Goal: Task Accomplishment & Management: Use online tool/utility

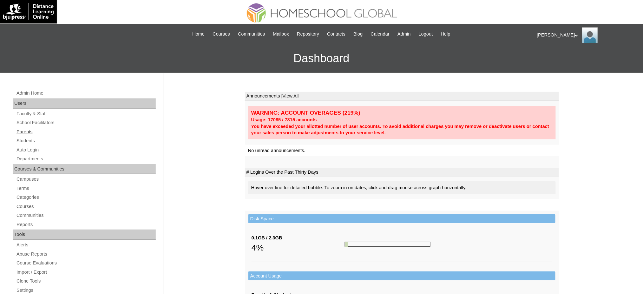
click at [18, 130] on link "Parents" at bounding box center [86, 132] width 140 height 8
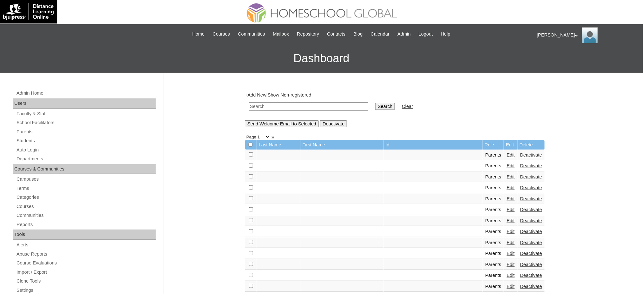
click at [275, 105] on input "text" at bounding box center [309, 106] width 120 height 9
paste input "MHP012689-TECHPH2020"
type input "MHP012689-TECHPH2020"
click at [375, 106] on input "Search" at bounding box center [385, 106] width 20 height 7
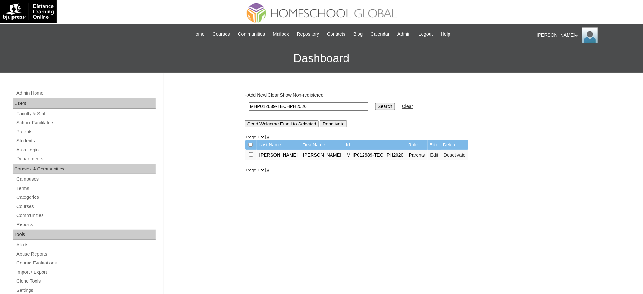
click at [430, 152] on link "Edit" at bounding box center [434, 154] width 8 height 5
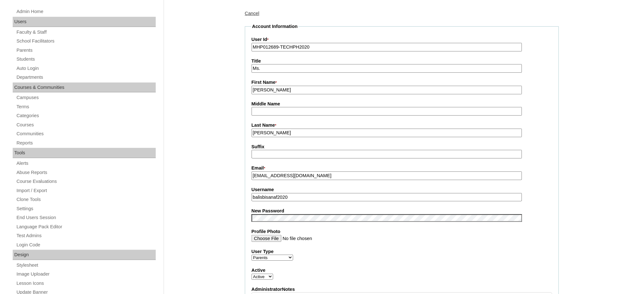
scroll to position [84, 0]
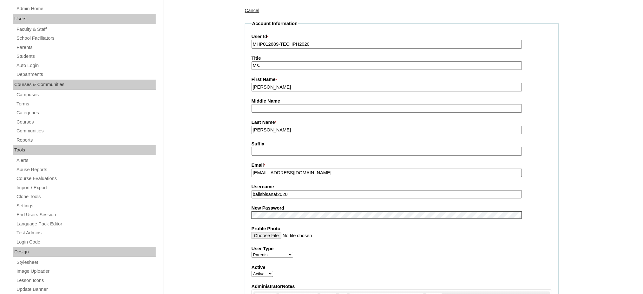
click at [300, 190] on input "balisbisanaf2020" at bounding box center [386, 194] width 270 height 9
click at [288, 171] on input "jelly.balisbisana@gmail.com" at bounding box center [386, 172] width 270 height 9
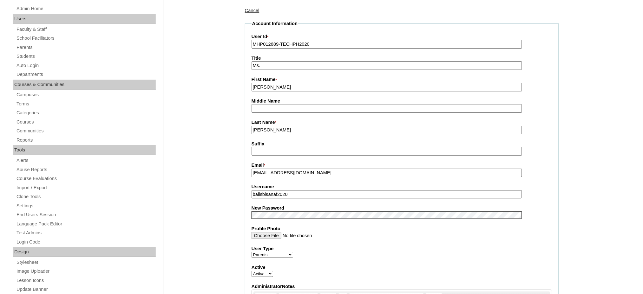
click at [288, 171] on input "jelly.balisbisana@gmail.com" at bounding box center [386, 172] width 270 height 9
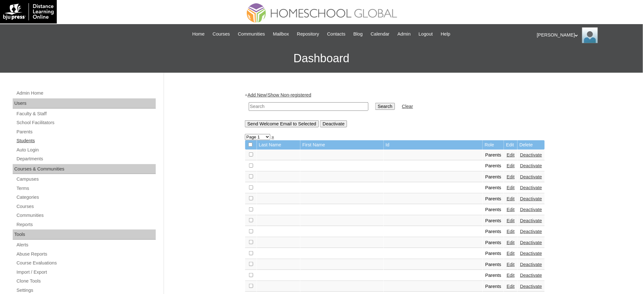
click at [26, 139] on link "Students" at bounding box center [86, 141] width 140 height 8
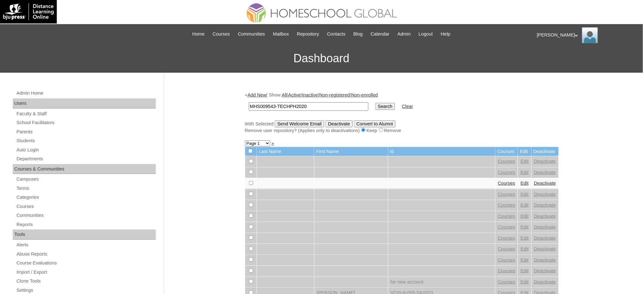
type input "MHS009543-TECHPH2020"
click at [375, 104] on input "Search" at bounding box center [385, 106] width 20 height 7
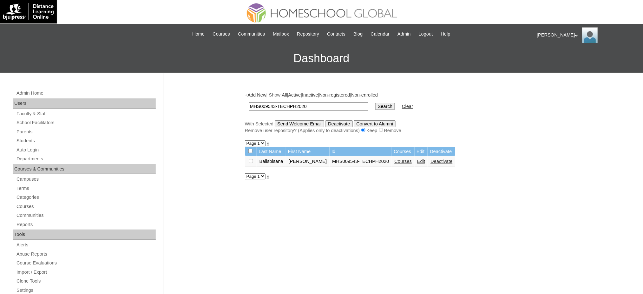
click at [417, 160] on link "Edit" at bounding box center [421, 161] width 8 height 5
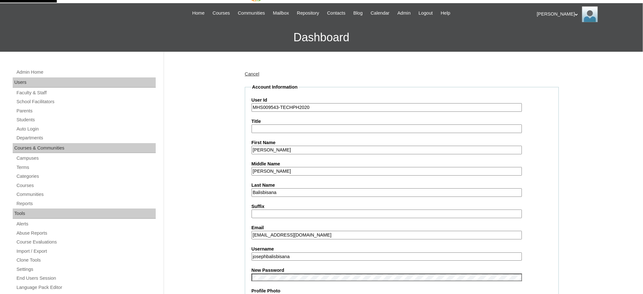
scroll to position [84, 0]
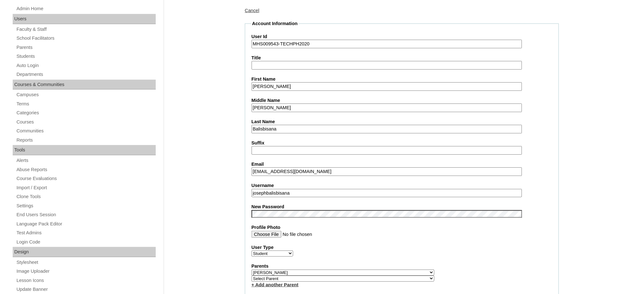
click at [280, 189] on input "josephbalisbisana" at bounding box center [386, 193] width 270 height 9
click at [322, 84] on input "Joseph Marcus" at bounding box center [386, 86] width 270 height 9
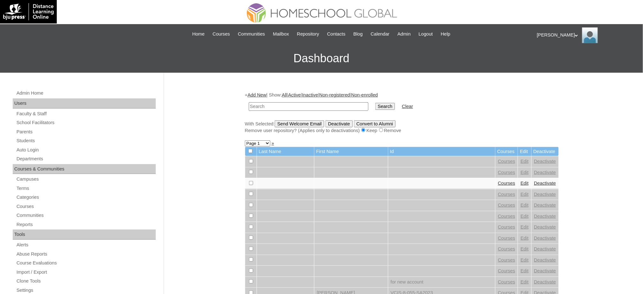
click at [275, 105] on input "text" at bounding box center [309, 106] width 120 height 9
paste input "MHS009543-TECHPH2020"
type input "MHS009543-TECHPH2020"
click at [375, 108] on input "Search" at bounding box center [385, 106] width 20 height 7
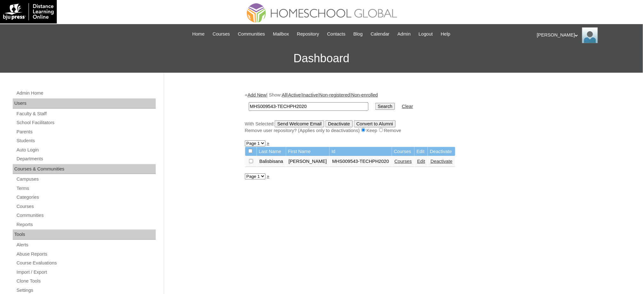
click at [397, 159] on link "Courses" at bounding box center [402, 161] width 17 height 5
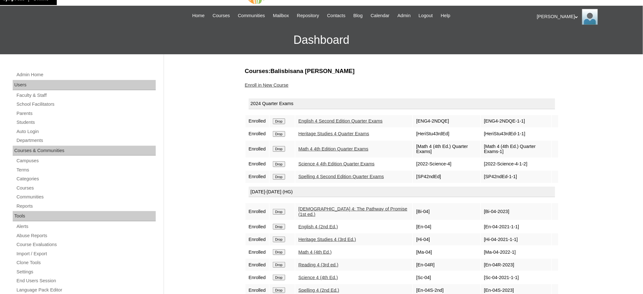
scroll to position [42, 0]
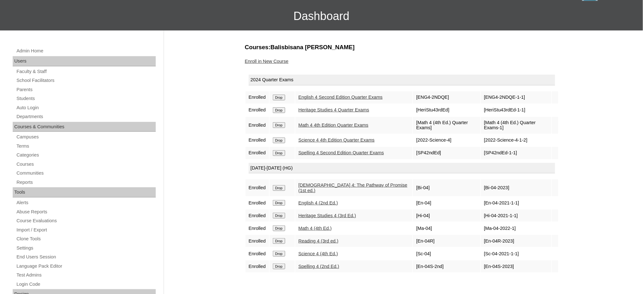
click at [275, 98] on input "Drop" at bounding box center [279, 97] width 12 height 6
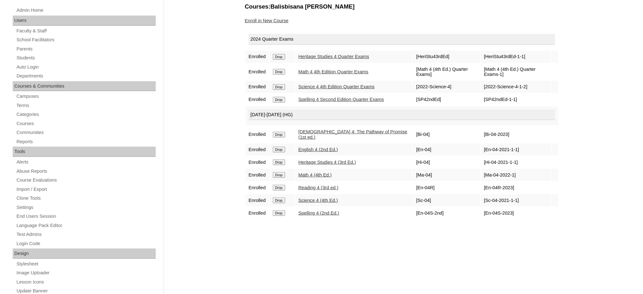
scroll to position [84, 0]
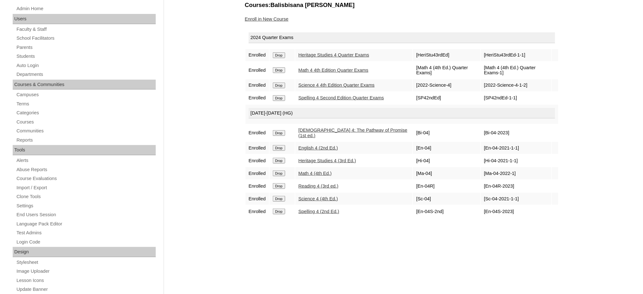
click at [282, 54] on input "Drop" at bounding box center [279, 55] width 12 height 6
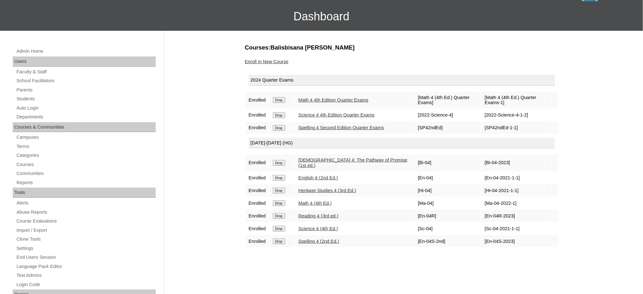
scroll to position [42, 0]
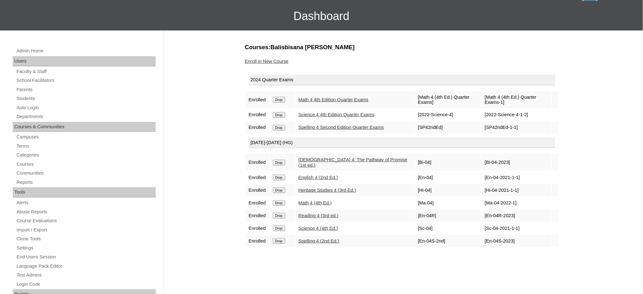
click at [283, 98] on input "Drop" at bounding box center [279, 100] width 12 height 6
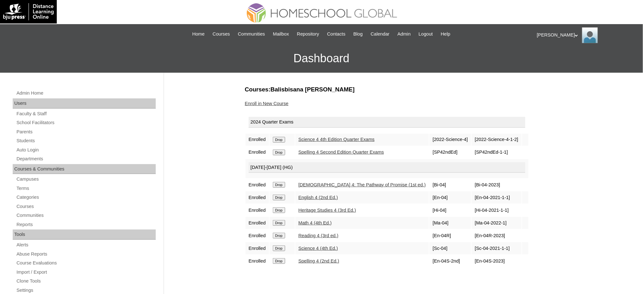
click at [280, 138] on input "Drop" at bounding box center [279, 140] width 12 height 6
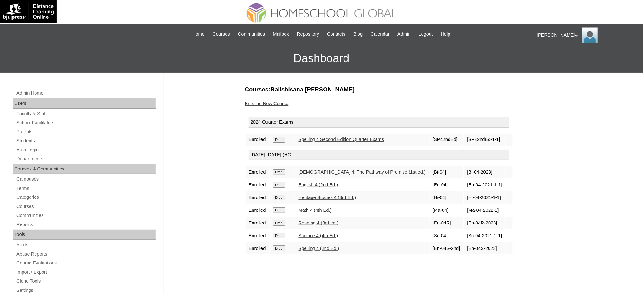
scroll to position [42, 0]
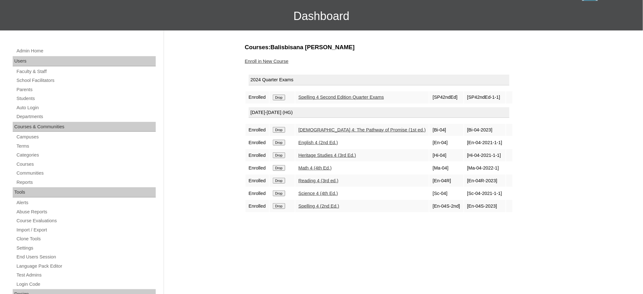
click at [279, 96] on input "Drop" at bounding box center [279, 97] width 12 height 6
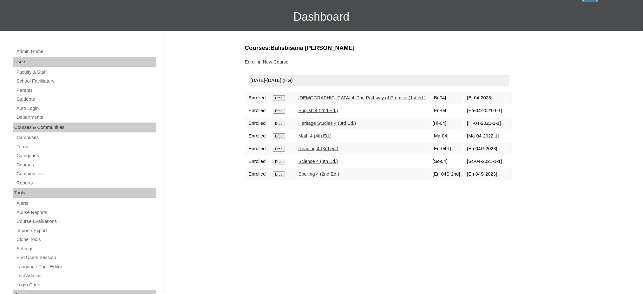
scroll to position [42, 0]
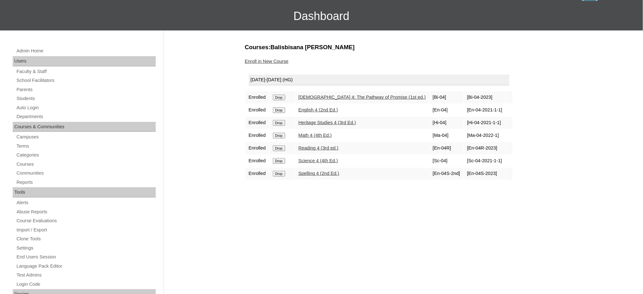
click at [283, 95] on input "Drop" at bounding box center [279, 97] width 12 height 6
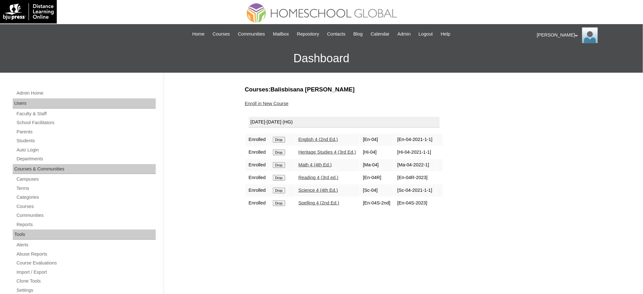
click at [280, 140] on input "Drop" at bounding box center [279, 140] width 12 height 6
click at [281, 140] on input "Drop" at bounding box center [279, 140] width 12 height 6
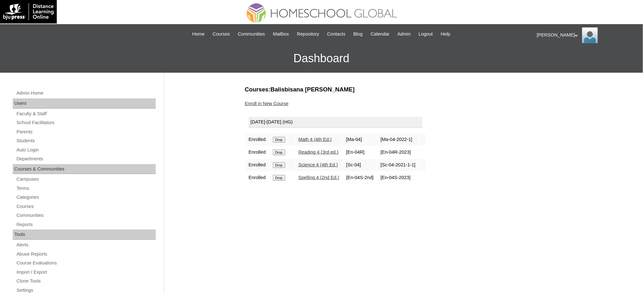
scroll to position [42, 0]
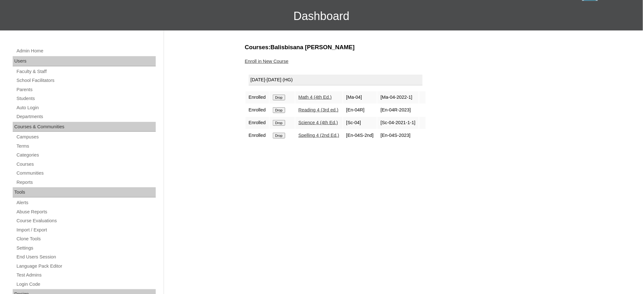
click at [281, 94] on input "Drop" at bounding box center [279, 97] width 12 height 6
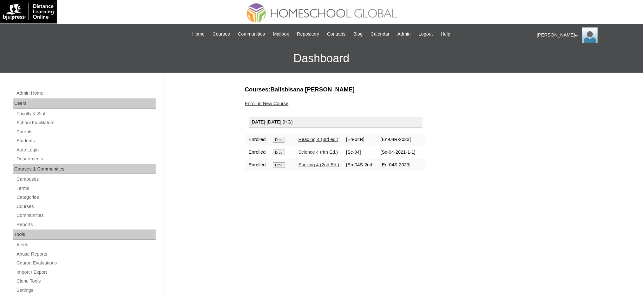
click at [280, 141] on td "Drop" at bounding box center [281, 139] width 25 height 12
click at [281, 139] on input "Drop" at bounding box center [279, 140] width 12 height 6
click at [283, 137] on input "Drop" at bounding box center [279, 140] width 12 height 6
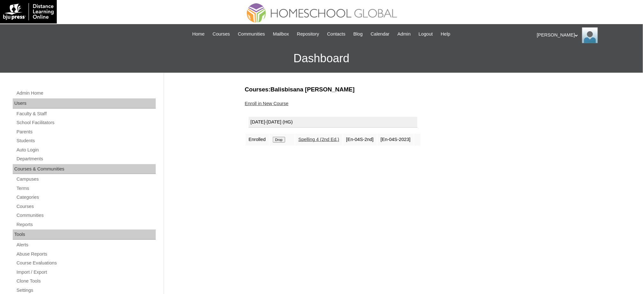
click at [282, 139] on input "Drop" at bounding box center [279, 140] width 12 height 6
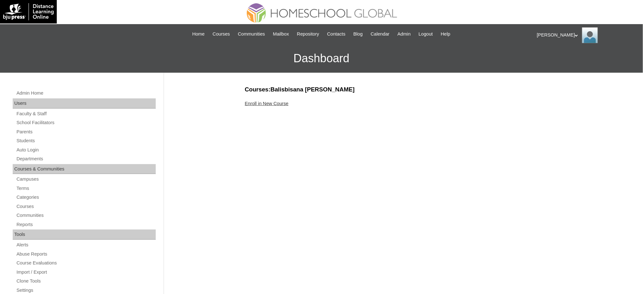
click at [264, 103] on link "Enroll in New Course" at bounding box center [267, 103] width 44 height 5
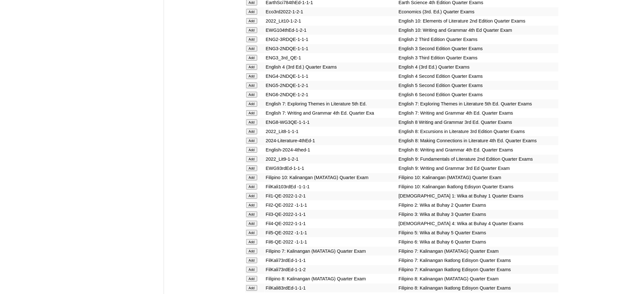
scroll to position [845, 0]
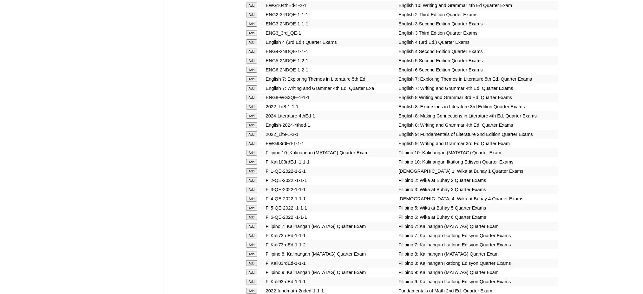
click at [254, 58] on input "Add" at bounding box center [251, 61] width 11 height 6
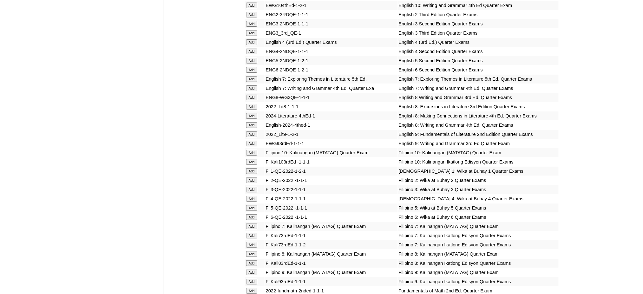
click at [254, 58] on input "Add" at bounding box center [251, 61] width 11 height 6
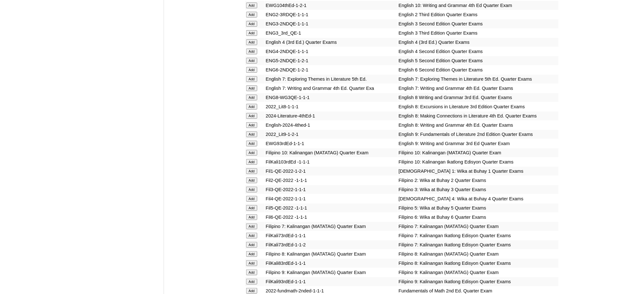
click at [254, 58] on input "Add" at bounding box center [251, 61] width 11 height 6
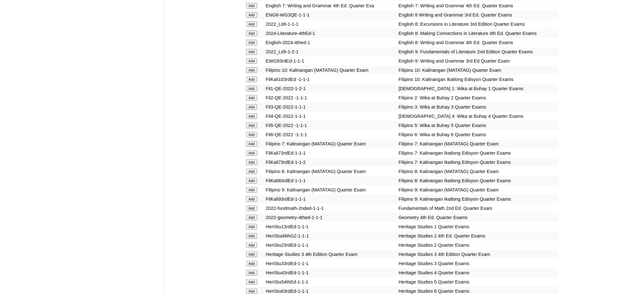
scroll to position [1014, 0]
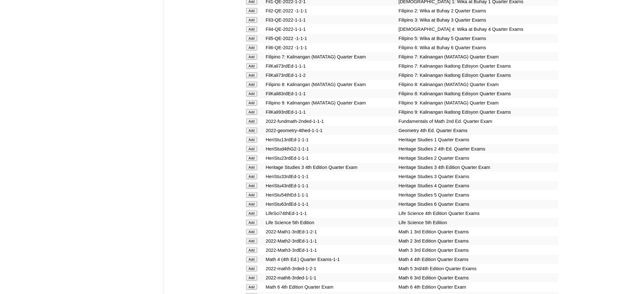
click at [254, 192] on input "Add" at bounding box center [251, 195] width 11 height 6
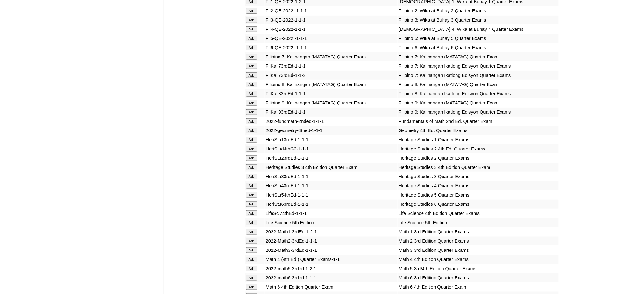
click at [254, 192] on input "Add" at bounding box center [251, 195] width 11 height 6
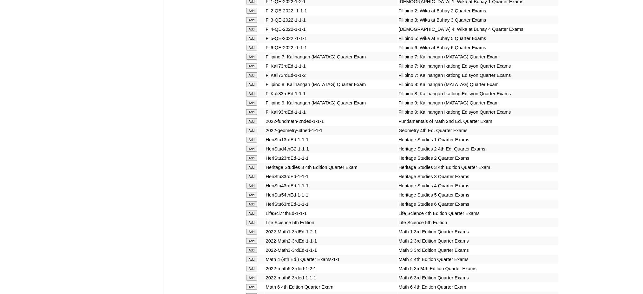
click at [254, 192] on input "Add" at bounding box center [251, 195] width 11 height 6
click at [254, 265] on input "Add" at bounding box center [251, 268] width 11 height 6
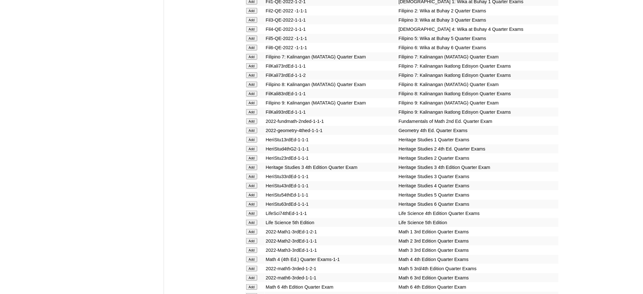
click at [254, 265] on input "Add" at bounding box center [251, 268] width 11 height 6
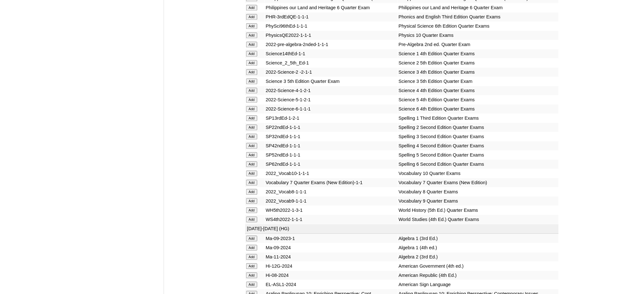
scroll to position [1352, 0]
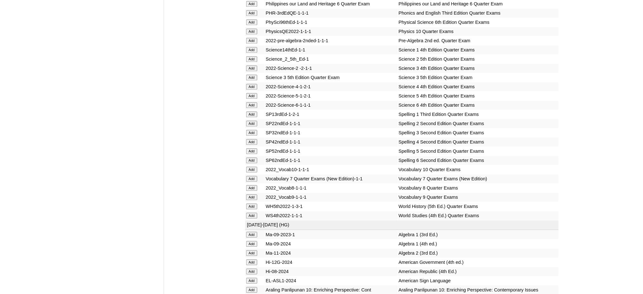
click at [251, 93] on input "Add" at bounding box center [251, 96] width 11 height 6
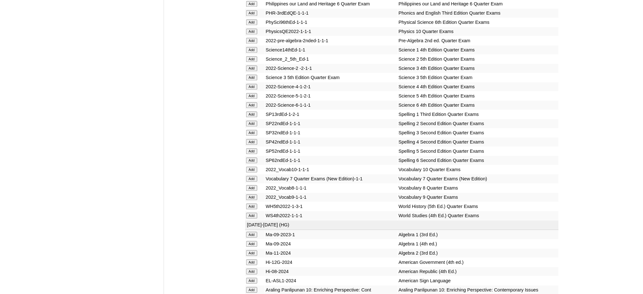
click at [251, 93] on input "Add" at bounding box center [251, 96] width 11 height 6
click at [251, 148] on input "Add" at bounding box center [251, 151] width 11 height 6
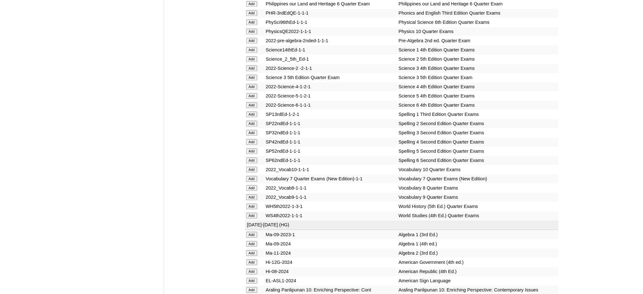
click at [251, 148] on input "Add" at bounding box center [251, 151] width 11 height 6
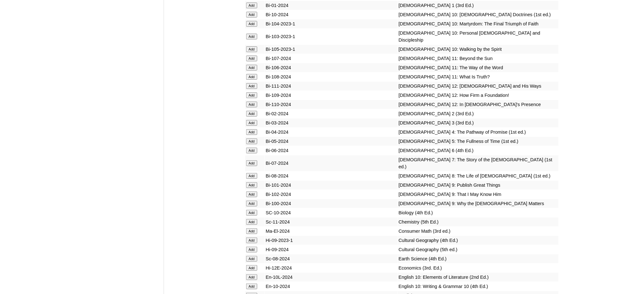
scroll to position [1775, 0]
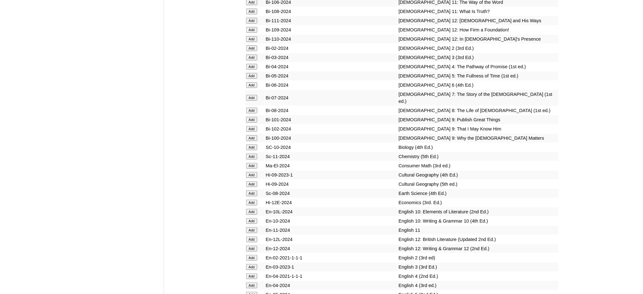
click at [247, 73] on input "Add" at bounding box center [251, 76] width 11 height 6
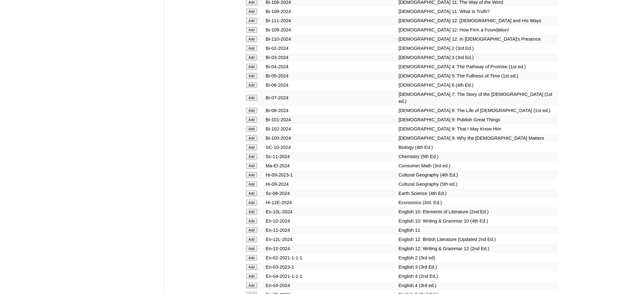
click at [247, 73] on input "Add" at bounding box center [251, 76] width 11 height 6
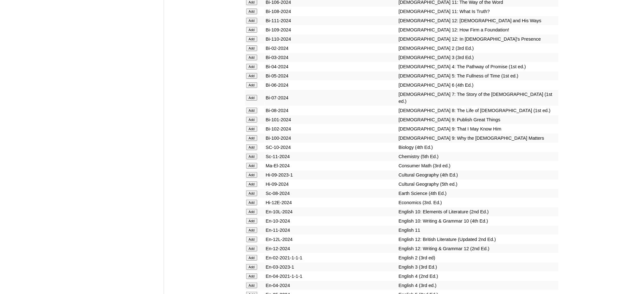
click at [247, 73] on input "Add" at bounding box center [251, 76] width 11 height 6
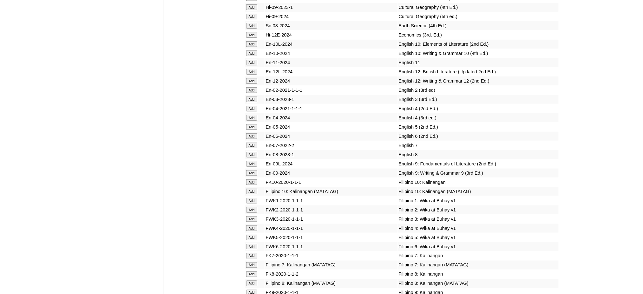
scroll to position [1944, 0]
click at [254, 122] on input "Add" at bounding box center [251, 125] width 11 height 6
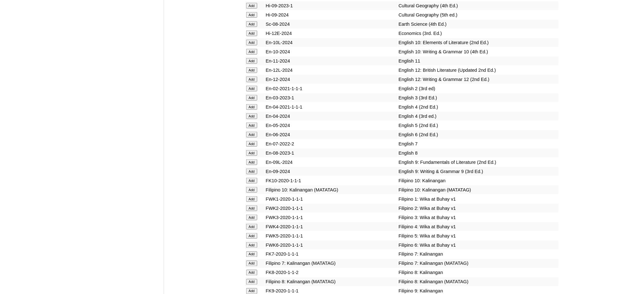
click at [254, 122] on input "Add" at bounding box center [251, 125] width 11 height 6
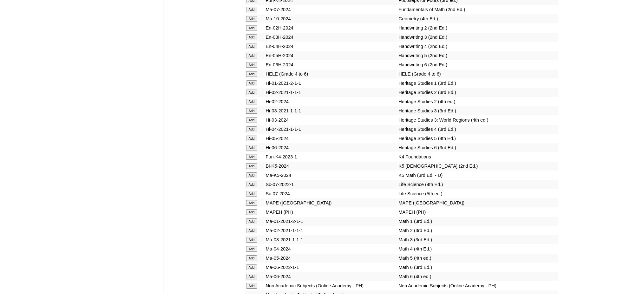
scroll to position [2282, 0]
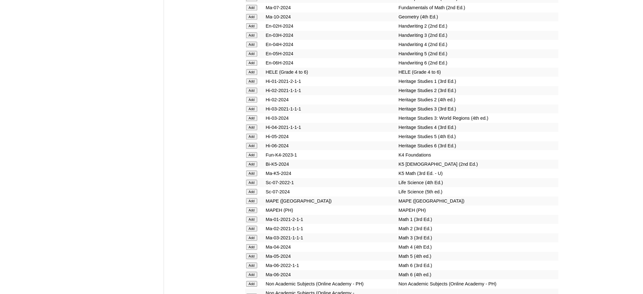
click at [251, 133] on input "Add" at bounding box center [251, 136] width 11 height 6
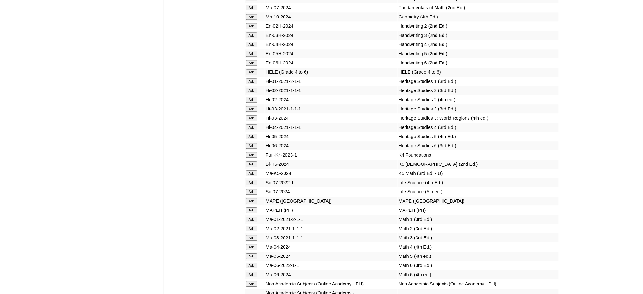
click at [251, 133] on input "Add" at bounding box center [251, 136] width 11 height 6
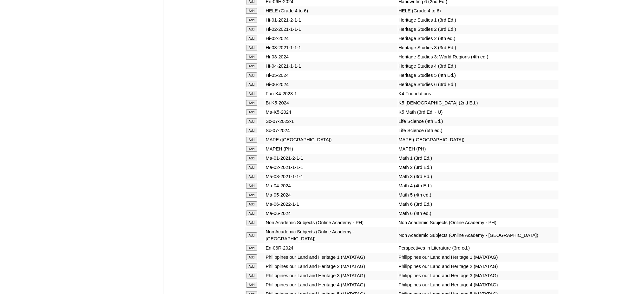
scroll to position [2409, 0]
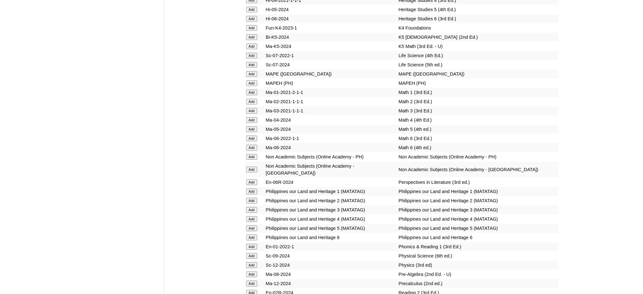
click at [249, 71] on input "Add" at bounding box center [251, 74] width 11 height 6
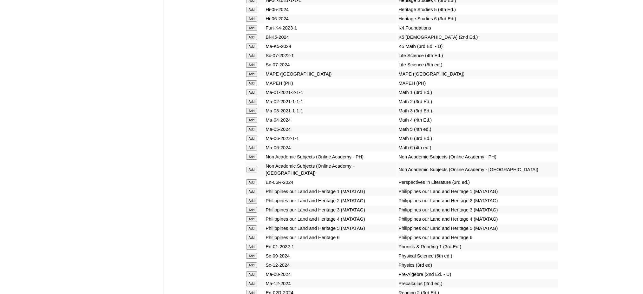
click at [252, 126] on input "Add" at bounding box center [251, 129] width 11 height 6
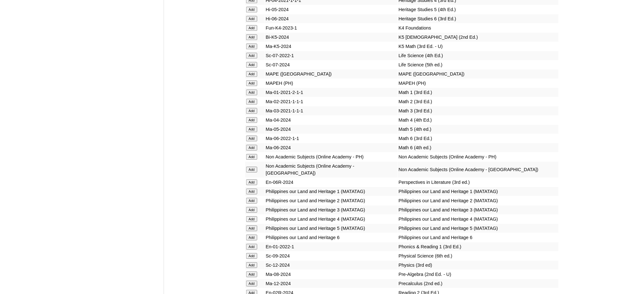
click at [252, 126] on input "Add" at bounding box center [251, 129] width 11 height 6
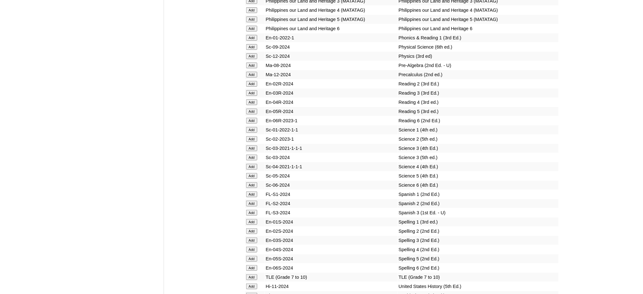
scroll to position [2620, 0]
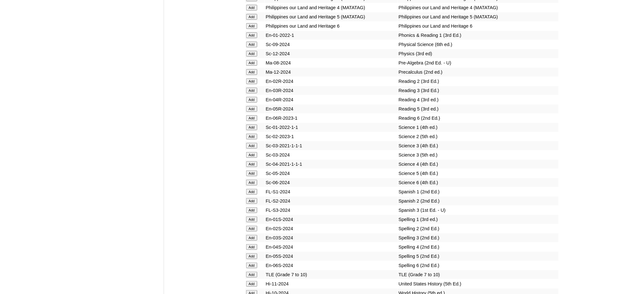
click at [251, 106] on input "Add" at bounding box center [251, 109] width 11 height 6
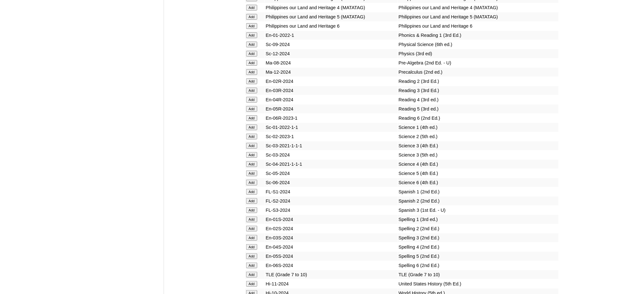
click at [251, 106] on input "Add" at bounding box center [251, 109] width 11 height 6
click at [252, 170] on input "Add" at bounding box center [251, 173] width 11 height 6
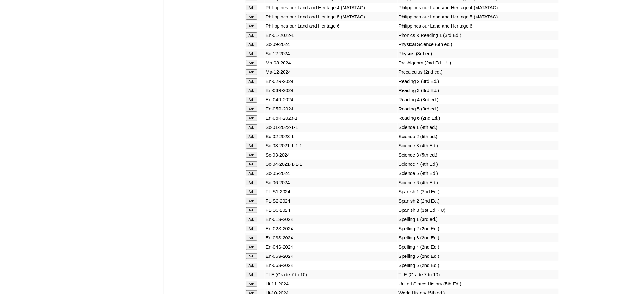
click at [252, 170] on input "Add" at bounding box center [251, 173] width 11 height 6
click at [252, 253] on input "Add" at bounding box center [251, 256] width 11 height 6
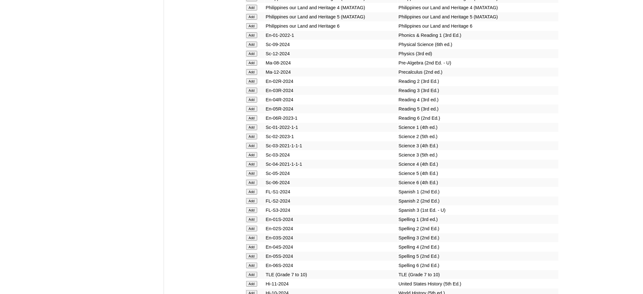
click at [252, 253] on input "Add" at bounding box center [251, 256] width 11 height 6
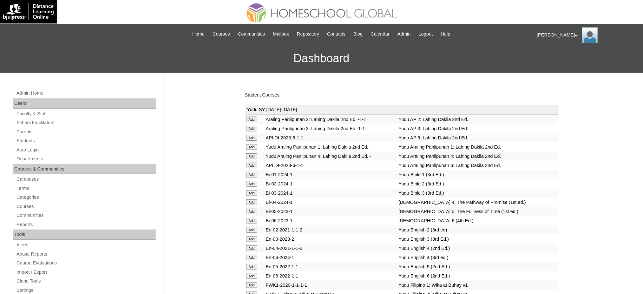
click at [273, 93] on link "Student Courses" at bounding box center [262, 94] width 35 height 5
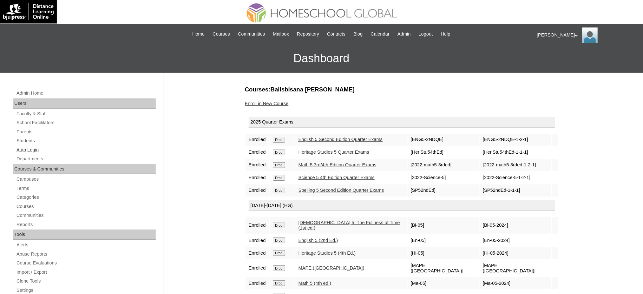
click at [33, 152] on link "Auto Login" at bounding box center [86, 150] width 140 height 8
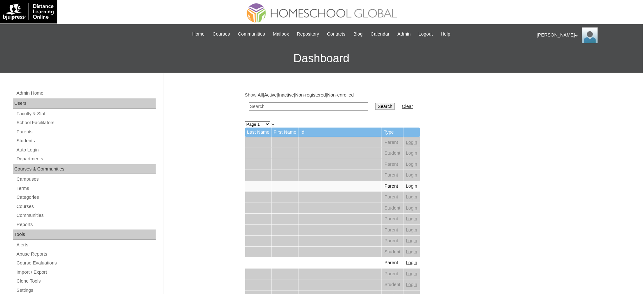
click at [265, 103] on input "text" at bounding box center [309, 106] width 120 height 9
paste input "Cielo Kaiya"
type input "Cielo Kaiya"
click at [375, 104] on input "Search" at bounding box center [385, 106] width 20 height 7
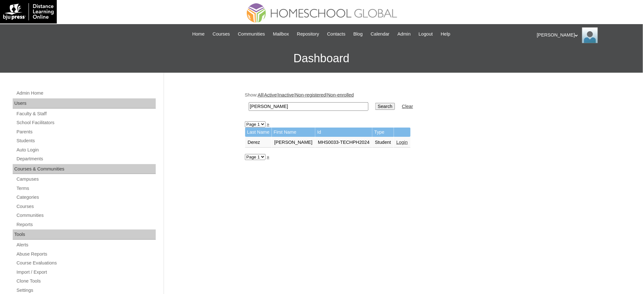
click at [396, 139] on link "Login" at bounding box center [401, 141] width 11 height 5
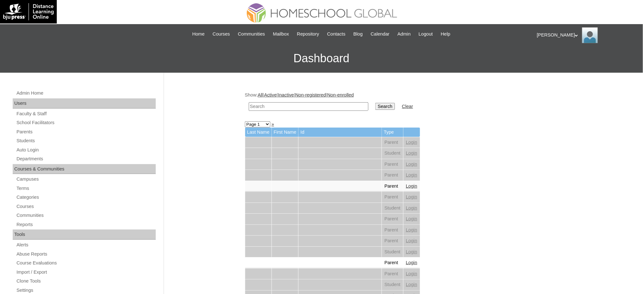
click at [315, 106] on input "text" at bounding box center [309, 106] width 120 height 9
paste input "[PERSON_NAME] [PERSON_NAME]"
type input "Iliana Olivia"
click at [375, 105] on input "Search" at bounding box center [385, 106] width 20 height 7
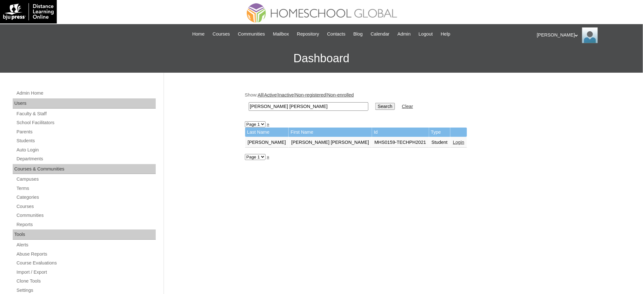
click at [453, 139] on link "Login" at bounding box center [458, 141] width 11 height 5
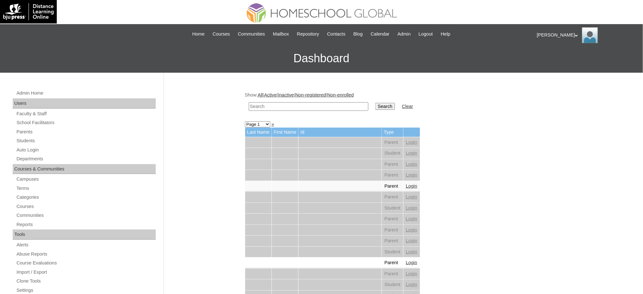
drag, startPoint x: 289, startPoint y: 105, endPoint x: 320, endPoint y: 108, distance: 31.3
click at [289, 105] on input "text" at bounding box center [309, 106] width 120 height 9
paste input "[PERSON_NAME]"
type input "[PERSON_NAME]"
click at [375, 106] on input "Search" at bounding box center [385, 106] width 20 height 7
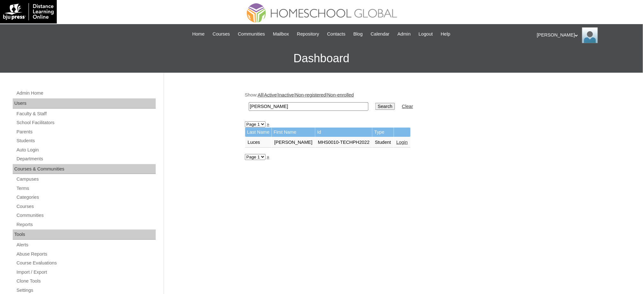
click at [396, 141] on link "Login" at bounding box center [401, 141] width 11 height 5
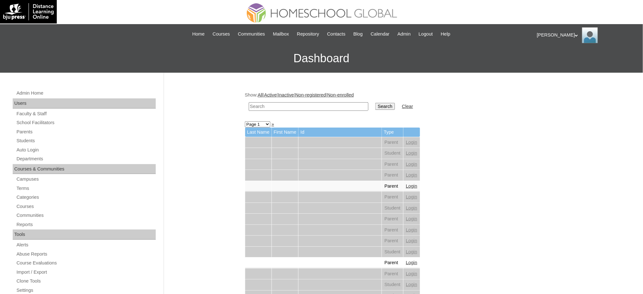
click at [314, 102] on input "text" at bounding box center [309, 106] width 120 height 9
paste input "[PERSON_NAME]"
type input "[PERSON_NAME]"
click at [372, 110] on td "Search" at bounding box center [385, 106] width 26 height 15
click at [375, 106] on input "Search" at bounding box center [385, 106] width 20 height 7
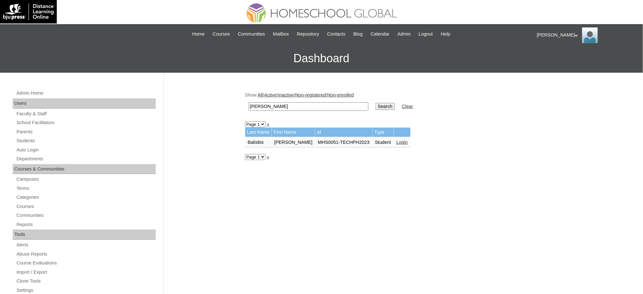
click at [401, 141] on link "Login" at bounding box center [401, 141] width 11 height 5
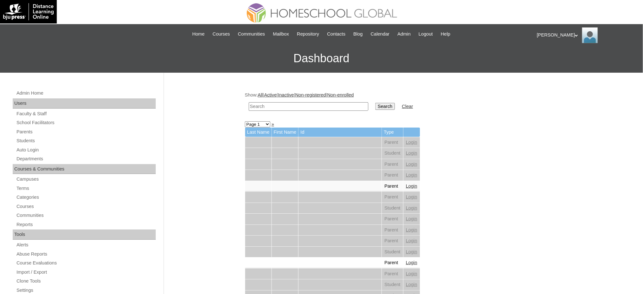
click at [309, 108] on input "text" at bounding box center [309, 106] width 120 height 9
paste input "Chester Blake"
type input "Chester Blake"
click at [375, 107] on input "Search" at bounding box center [385, 106] width 20 height 7
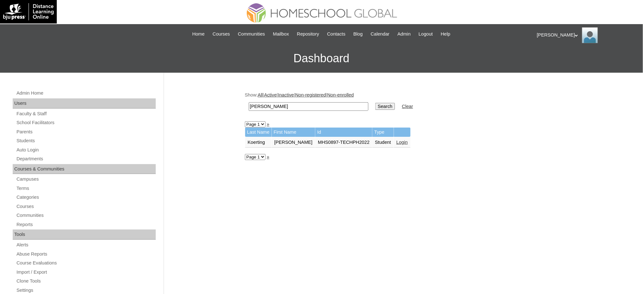
click at [396, 141] on link "Login" at bounding box center [401, 141] width 11 height 5
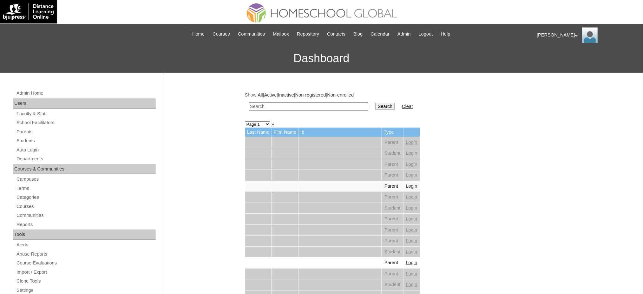
click at [304, 104] on input "text" at bounding box center [309, 106] width 120 height 9
paste input "[PERSON_NAME]"
type input "[PERSON_NAME]"
click at [375, 108] on input "Search" at bounding box center [385, 106] width 20 height 7
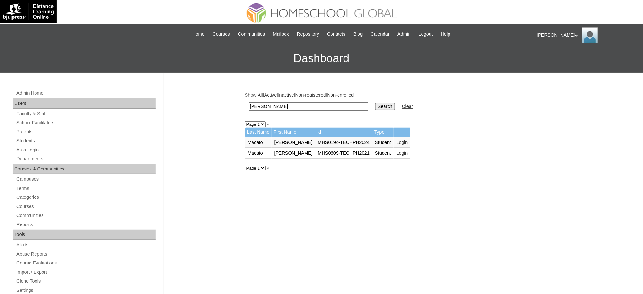
click at [402, 140] on link "Login" at bounding box center [401, 141] width 11 height 5
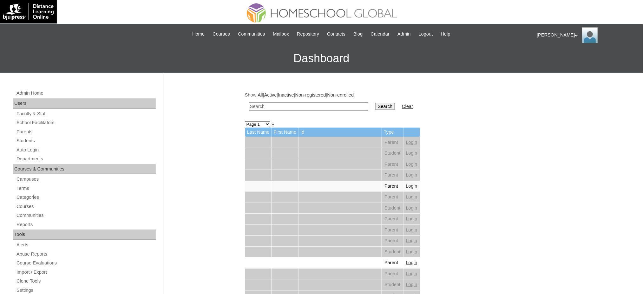
click at [312, 106] on input "text" at bounding box center [309, 106] width 120 height 9
paste input "Andres Joaquin"
type input "Andres Joaquin"
click at [375, 105] on input "Search" at bounding box center [385, 106] width 20 height 7
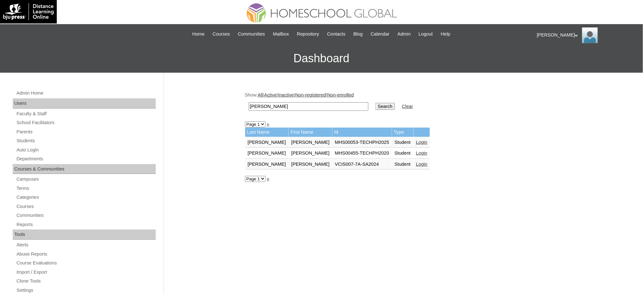
click at [416, 140] on link "Login" at bounding box center [421, 141] width 11 height 5
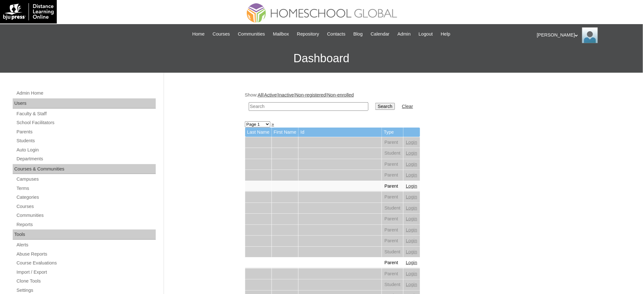
click at [293, 109] on td at bounding box center [308, 106] width 126 height 15
click at [296, 105] on input "text" at bounding box center [309, 106] width 120 height 9
paste input "[PERSON_NAME]"
type input "[PERSON_NAME]"
click at [375, 105] on input "Search" at bounding box center [385, 106] width 20 height 7
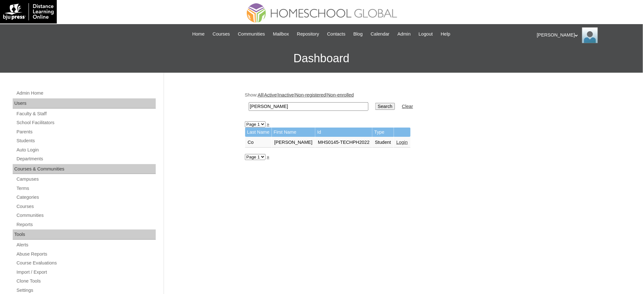
click at [396, 139] on link "Login" at bounding box center [401, 141] width 11 height 5
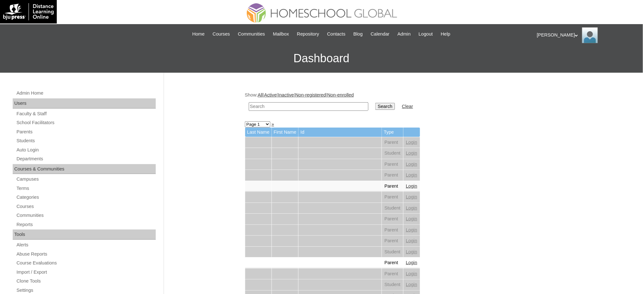
click at [288, 104] on input "text" at bounding box center [309, 106] width 120 height 9
paste input "Datu"
type input "Datu"
click at [375, 107] on input "Search" at bounding box center [385, 106] width 20 height 7
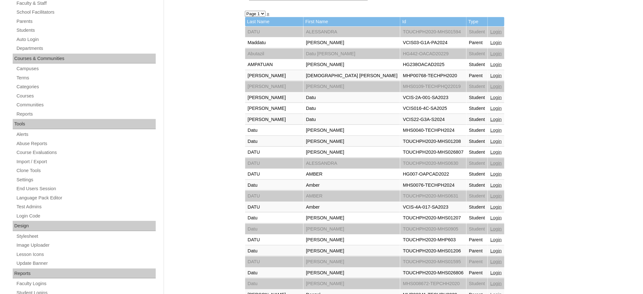
scroll to position [127, 0]
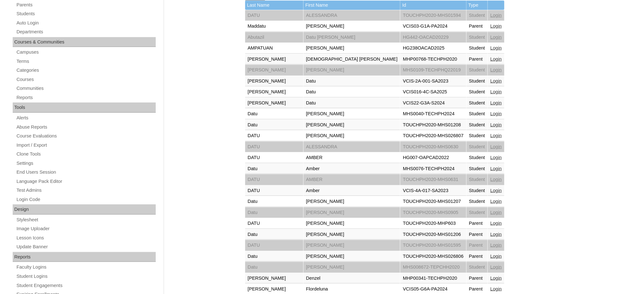
click at [490, 166] on link "Login" at bounding box center [495, 168] width 11 height 5
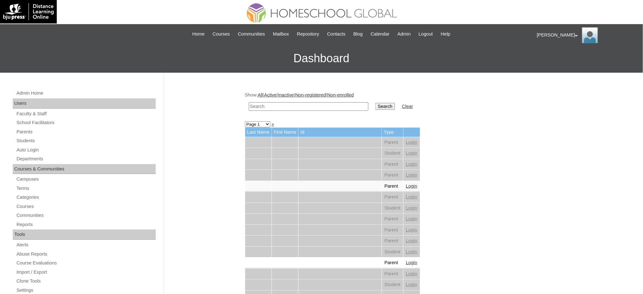
click at [294, 109] on input "text" at bounding box center [309, 106] width 120 height 9
paste input "[PERSON_NAME]"
type input "[PERSON_NAME]"
click at [375, 104] on input "Search" at bounding box center [385, 106] width 20 height 7
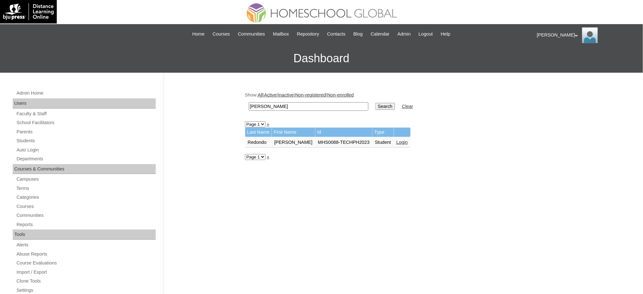
click at [396, 141] on link "Login" at bounding box center [401, 141] width 11 height 5
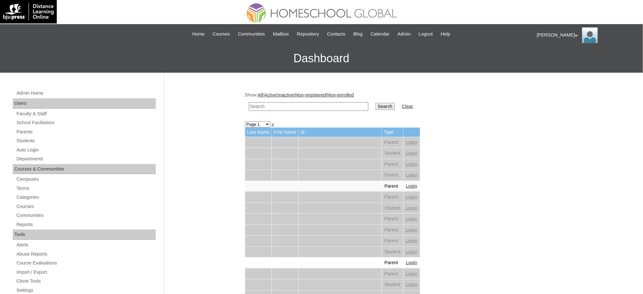
click at [295, 103] on input "text" at bounding box center [309, 106] width 120 height 9
paste input "[DEMOGRAPHIC_DATA]"
type input "[DEMOGRAPHIC_DATA]"
click at [375, 106] on input "Search" at bounding box center [385, 106] width 20 height 7
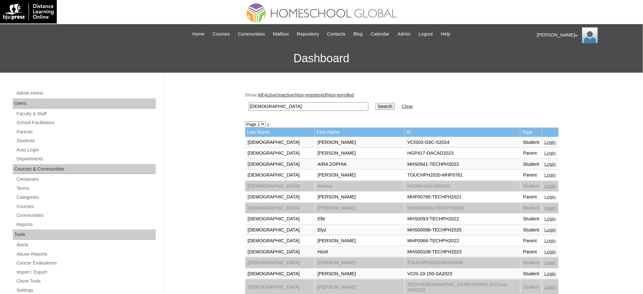
click at [544, 216] on link "Login" at bounding box center [549, 218] width 11 height 5
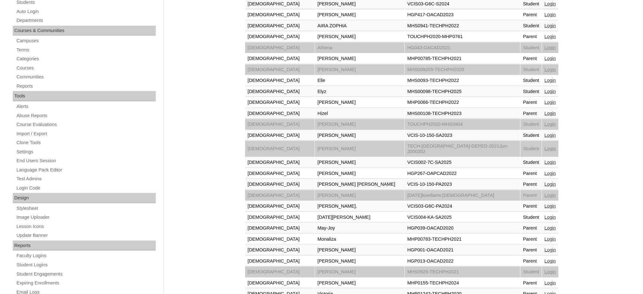
scroll to position [169, 0]
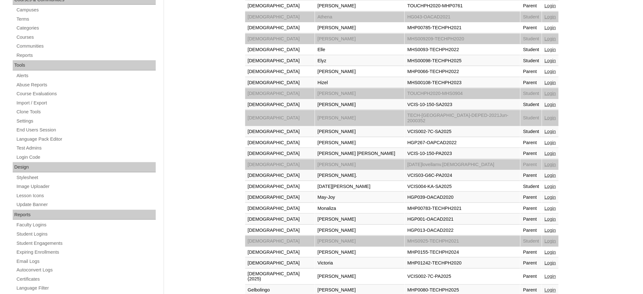
click at [544, 47] on link "Login" at bounding box center [549, 49] width 11 height 5
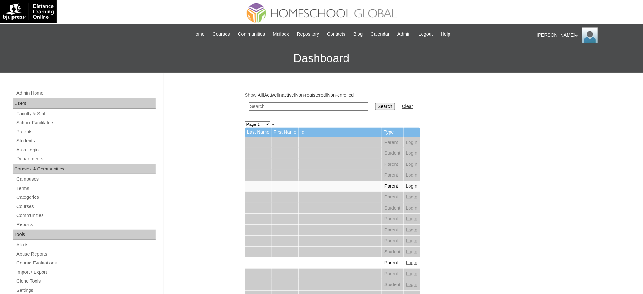
click at [340, 105] on input "text" at bounding box center [309, 106] width 120 height 9
paste input "[PERSON_NAME]"
type input "[PERSON_NAME]"
click at [375, 106] on input "Search" at bounding box center [385, 106] width 20 height 7
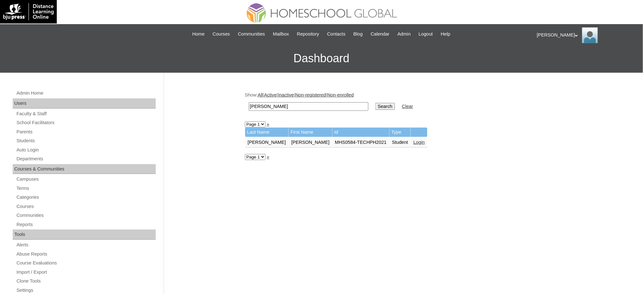
click at [413, 139] on link "Login" at bounding box center [418, 141] width 11 height 5
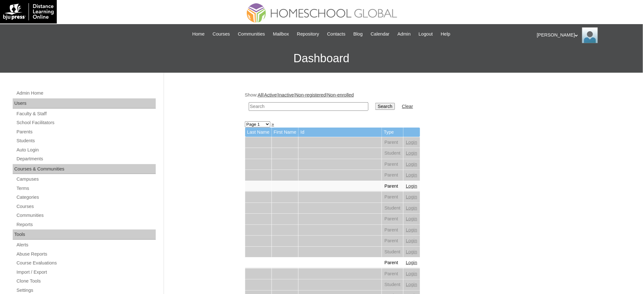
click at [296, 107] on input "text" at bounding box center [309, 106] width 120 height 9
paste input "[PERSON_NAME]"
type input "[PERSON_NAME]"
click at [375, 107] on input "Search" at bounding box center [385, 106] width 20 height 7
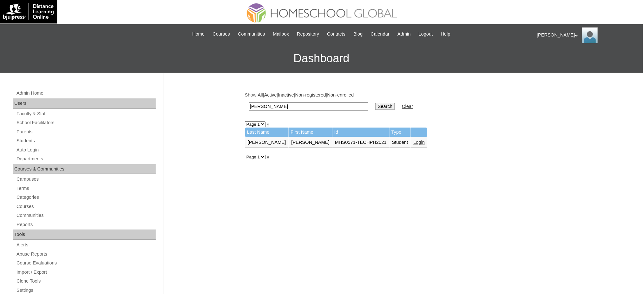
click at [413, 139] on link "Login" at bounding box center [418, 141] width 11 height 5
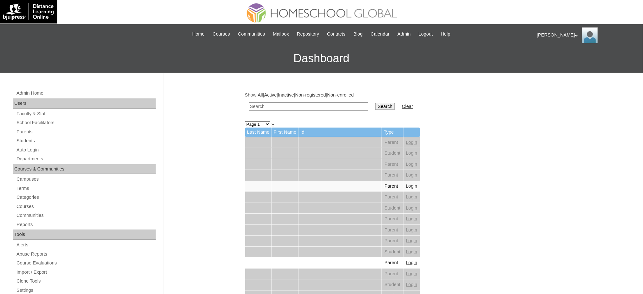
click at [323, 106] on input "text" at bounding box center [309, 106] width 120 height 9
paste input "[PERSON_NAME]"
type input "[PERSON_NAME]"
click at [375, 105] on input "Search" at bounding box center [385, 106] width 20 height 7
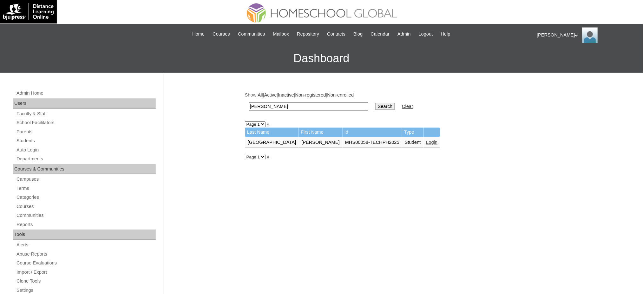
click at [426, 140] on link "Login" at bounding box center [431, 141] width 11 height 5
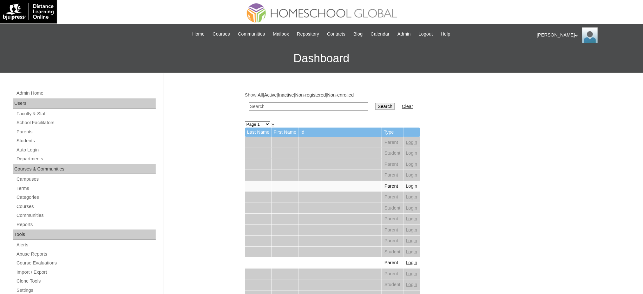
click at [325, 104] on input "text" at bounding box center [309, 106] width 120 height 9
paste input "Rahsaan Sonic Leon"
type input "Rahsaan Sonic Leon"
click at [375, 107] on input "Search" at bounding box center [385, 106] width 20 height 7
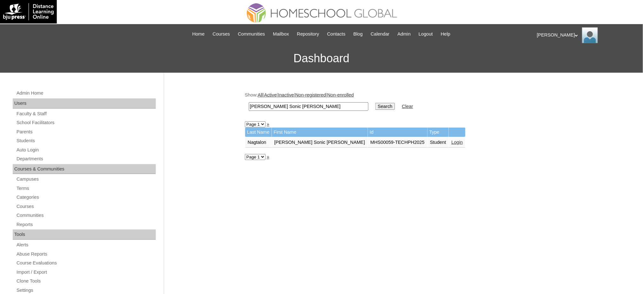
click at [451, 140] on link "Login" at bounding box center [456, 141] width 11 height 5
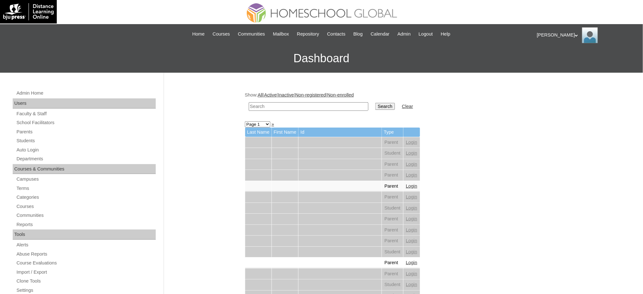
drag, startPoint x: 308, startPoint y: 108, endPoint x: 313, endPoint y: 108, distance: 4.5
click at [308, 108] on input "text" at bounding box center [309, 106] width 120 height 9
paste input "Tyler Apolinario"
type input "Tyler Apolinario"
click at [375, 104] on input "Search" at bounding box center [385, 106] width 20 height 7
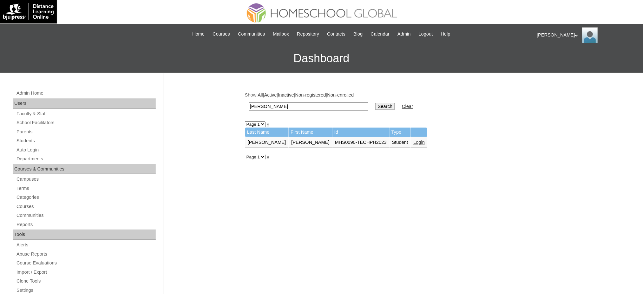
click at [413, 141] on link "Login" at bounding box center [418, 141] width 11 height 5
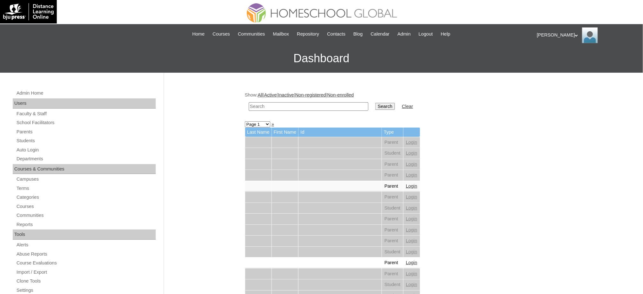
click at [303, 107] on input "text" at bounding box center [309, 106] width 120 height 9
paste input "[PERSON_NAME]"
type input "[PERSON_NAME]"
click at [375, 107] on input "Search" at bounding box center [385, 106] width 20 height 7
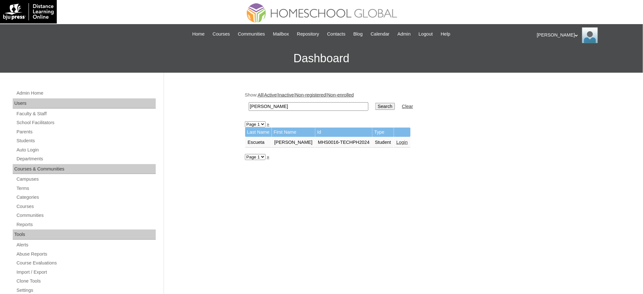
click at [396, 139] on link "Login" at bounding box center [401, 141] width 11 height 5
